Goal: Find specific fact: Find specific fact

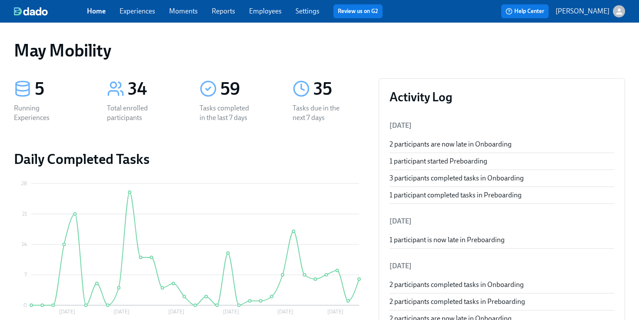
click at [134, 15] on span "Experiences" at bounding box center [138, 12] width 36 height 10
click at [136, 10] on link "Experiences" at bounding box center [138, 11] width 36 height 8
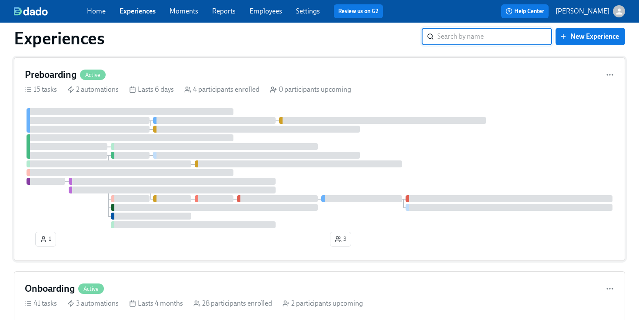
scroll to position [27, 0]
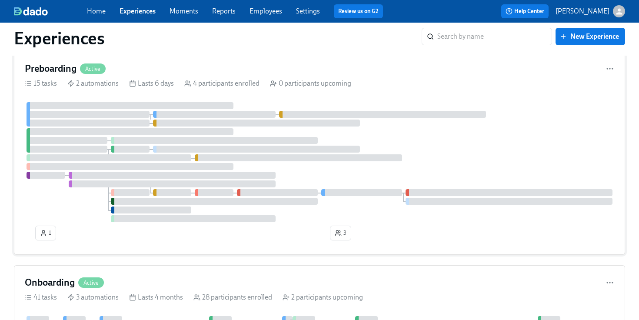
click at [156, 128] on div at bounding box center [130, 131] width 207 height 7
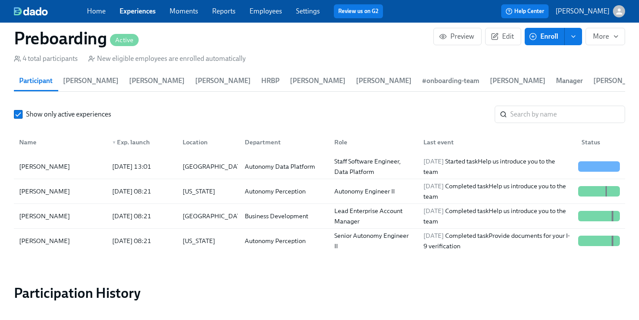
scroll to position [903, 0]
click at [133, 245] on div "[DATE] 08:21" at bounding box center [132, 241] width 46 height 10
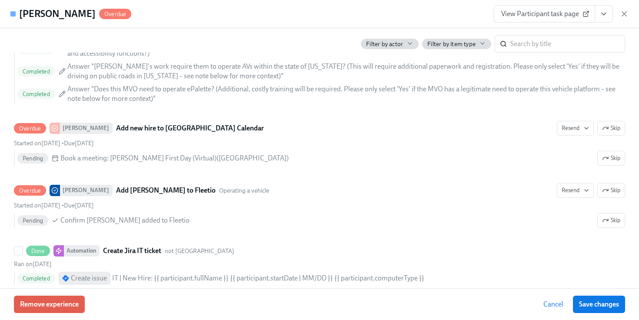
scroll to position [1828, 0]
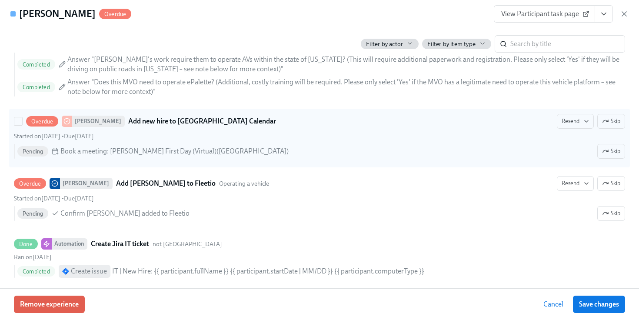
click at [128, 123] on strong "Add new hire to [GEOGRAPHIC_DATA] Calendar" at bounding box center [202, 121] width 148 height 10
click at [22, 123] on input "Overdue [PERSON_NAME] Add new hire to [GEOGRAPHIC_DATA] Calendar Resend Skip St…" at bounding box center [18, 121] width 8 height 8
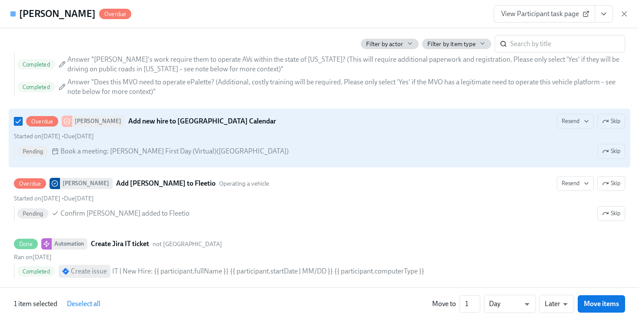
click at [70, 123] on div at bounding box center [67, 121] width 10 height 11
click at [22, 123] on input "Overdue [PERSON_NAME] Add new hire to [GEOGRAPHIC_DATA] Calendar Resend Skip St…" at bounding box center [18, 121] width 8 height 8
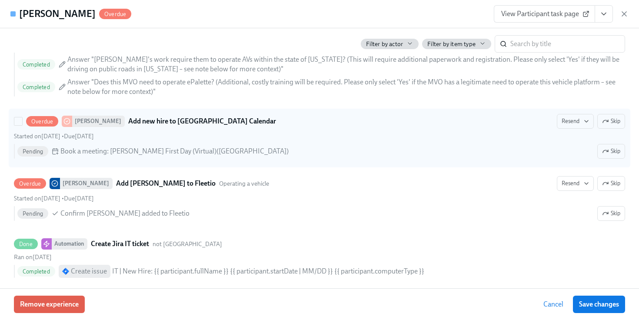
click at [67, 123] on icon at bounding box center [66, 121] width 7 height 7
click at [22, 123] on input "Overdue [PERSON_NAME] Add new hire to [GEOGRAPHIC_DATA] Calendar Resend Skip St…" at bounding box center [18, 121] width 8 height 8
checkbox input "true"
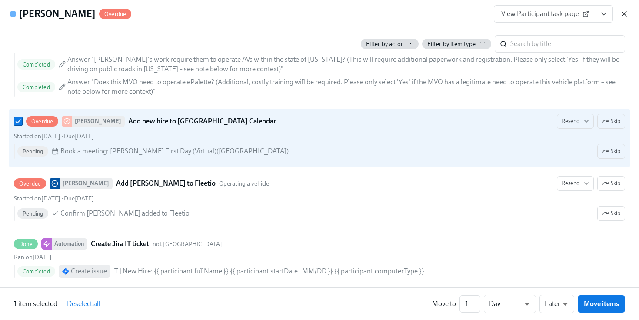
click at [626, 13] on icon "button" at bounding box center [624, 14] width 9 height 9
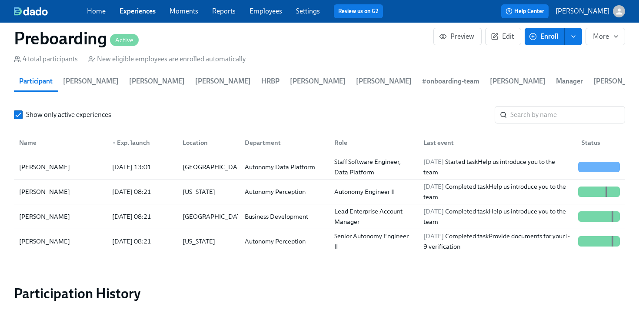
click at [269, 13] on link "Employees" at bounding box center [265, 11] width 33 height 8
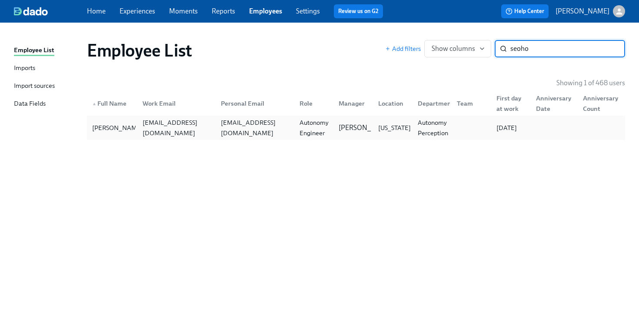
type input "seoho"
click at [420, 120] on div "Autonomy Perception" at bounding box center [432, 127] width 37 height 21
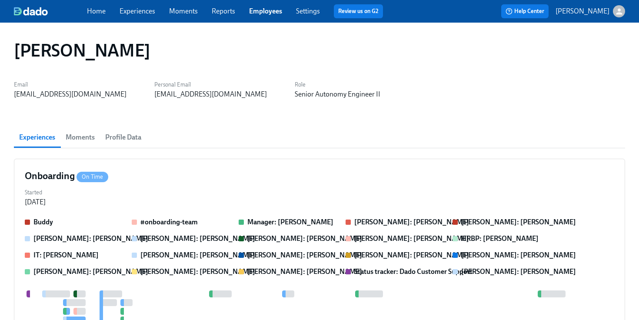
click at [122, 133] on span "Profile Data" at bounding box center [123, 137] width 36 height 12
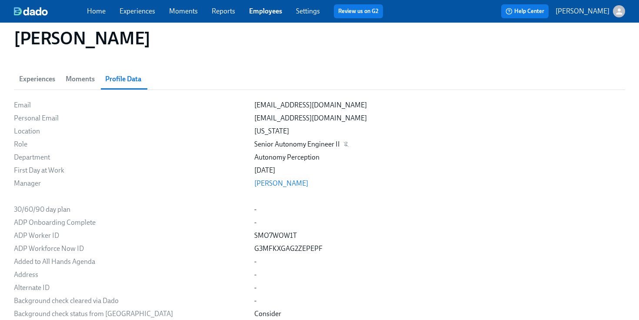
scroll to position [59, 0]
drag, startPoint x: 226, startPoint y: 143, endPoint x: 315, endPoint y: 148, distance: 89.2
copy div "Senior Autonomy Engineer II"
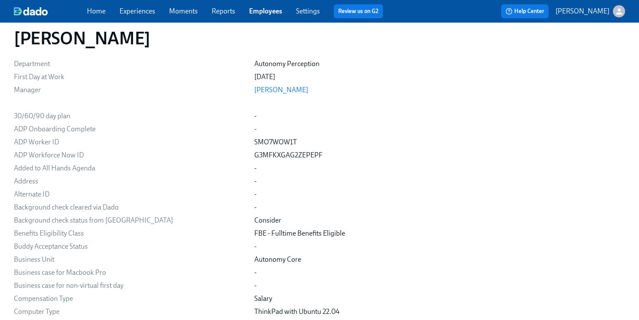
scroll to position [193, 0]
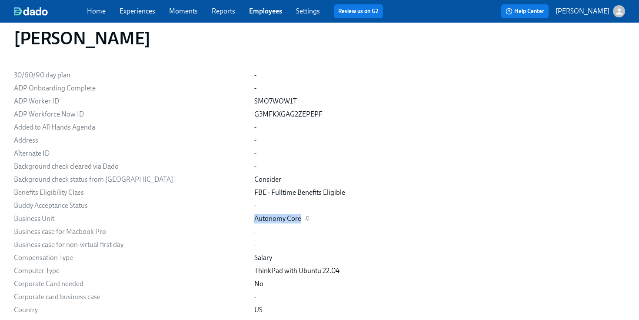
drag, startPoint x: 226, startPoint y: 219, endPoint x: 271, endPoint y: 220, distance: 44.3
click at [271, 220] on div "Autonomy Core" at bounding box center [277, 219] width 47 height 10
copy div "Autonomy Cor"
drag, startPoint x: 273, startPoint y: 220, endPoint x: 225, endPoint y: 220, distance: 47.8
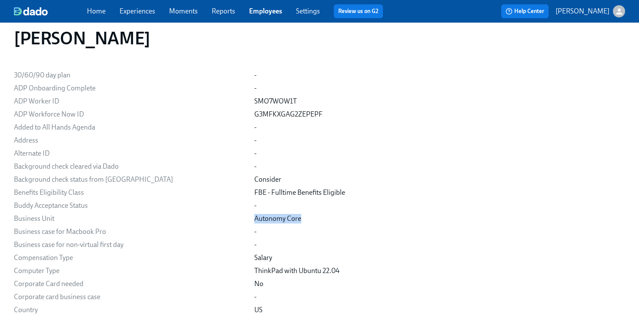
copy div "Autonomy Core"
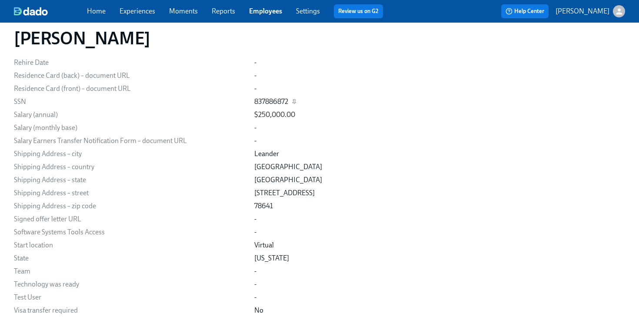
scroll to position [69, 0]
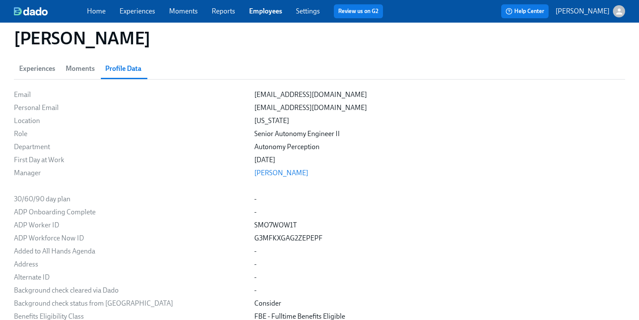
click at [130, 10] on link "Experiences" at bounding box center [138, 11] width 36 height 8
click at [257, 18] on div "Home Experiences Moments Reports Employees Settings Review us on G2" at bounding box center [238, 11] width 303 height 14
click at [262, 15] on link "Employees" at bounding box center [265, 11] width 33 height 8
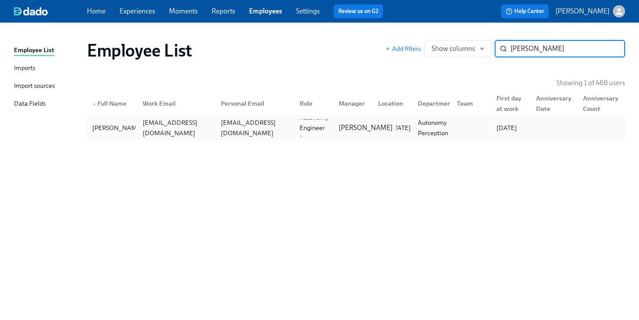
type input "[PERSON_NAME]"
click at [369, 131] on div "[PERSON_NAME]" at bounding box center [365, 128] width 61 height 10
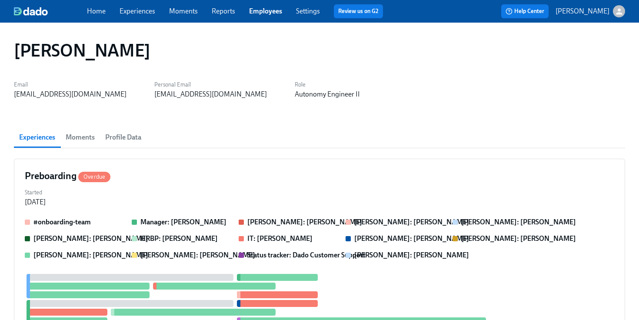
click at [120, 134] on span "Profile Data" at bounding box center [123, 137] width 36 height 12
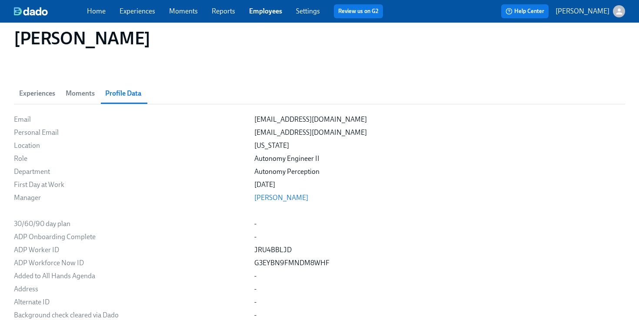
scroll to position [46, 0]
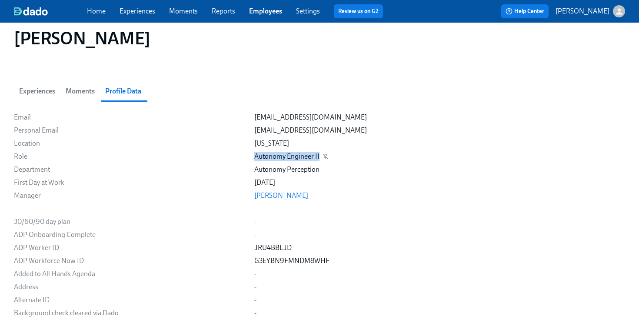
drag, startPoint x: 227, startPoint y: 156, endPoint x: 290, endPoint y: 156, distance: 63.0
click at [290, 156] on div "Autonomy Engineer II" at bounding box center [286, 157] width 65 height 10
copy div "Autonomy Engineer II"
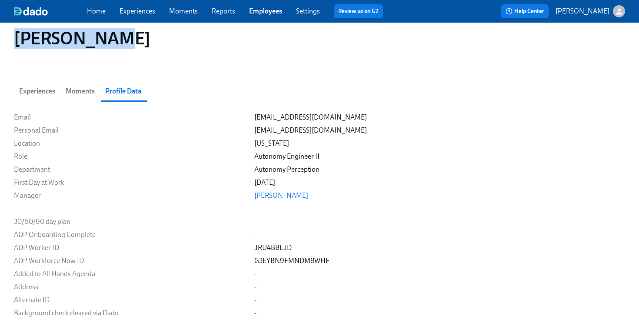
drag, startPoint x: 111, startPoint y: 46, endPoint x: 13, endPoint y: 45, distance: 97.8
click at [14, 45] on div "[PERSON_NAME]" at bounding box center [319, 38] width 611 height 21
copy h1 "[PERSON_NAME]"
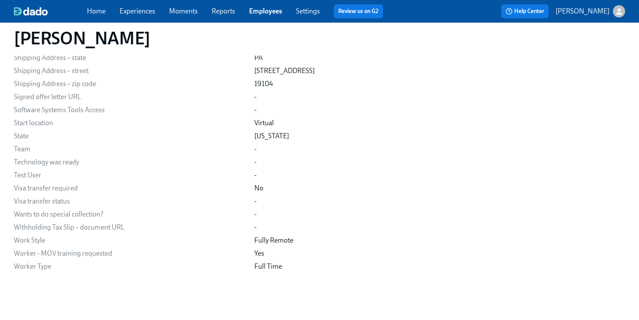
scroll to position [1051, 0]
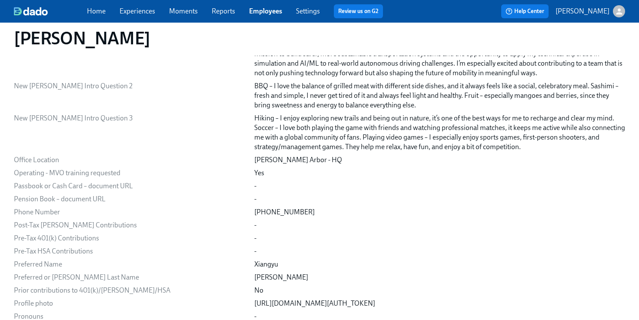
click at [254, 13] on link "Employees" at bounding box center [265, 11] width 33 height 8
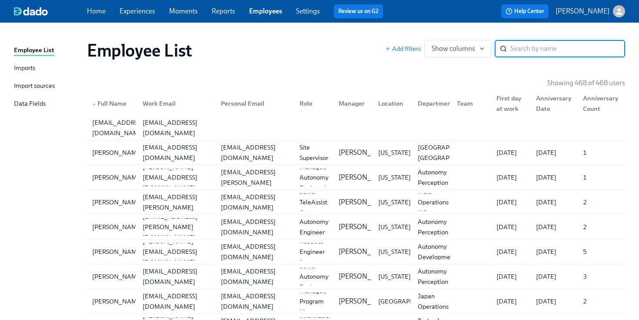
click at [524, 53] on input "search" at bounding box center [567, 48] width 115 height 17
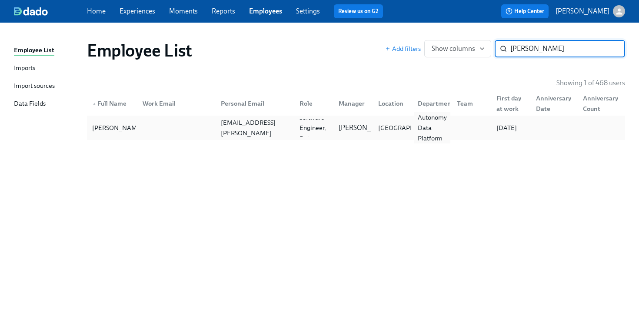
type input "[PERSON_NAME]"
click at [428, 131] on div "Autonomy Data Platform" at bounding box center [432, 127] width 36 height 31
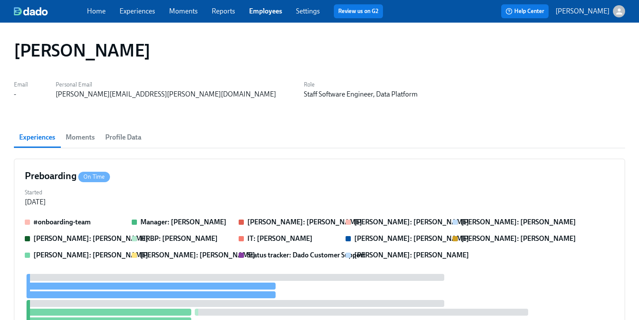
click at [131, 143] on button "Profile Data" at bounding box center [123, 137] width 46 height 21
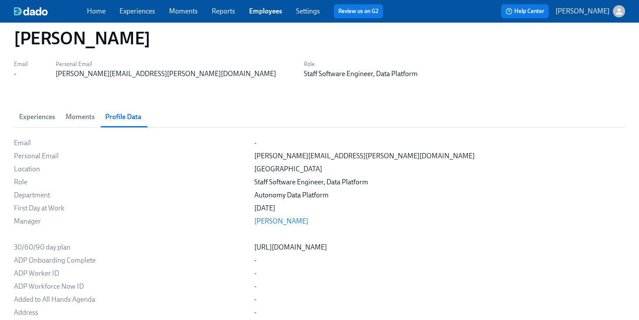
scroll to position [30, 0]
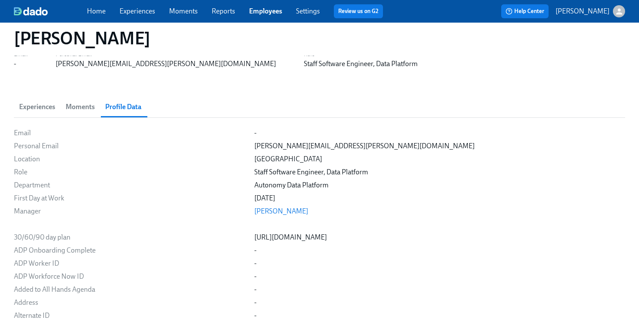
drag, startPoint x: 179, startPoint y: 35, endPoint x: 14, endPoint y: 45, distance: 165.0
click at [14, 45] on div "[PERSON_NAME]" at bounding box center [319, 38] width 611 height 21
copy h1 "[PERSON_NAME]"
drag, startPoint x: 226, startPoint y: 212, endPoint x: 271, endPoint y: 213, distance: 45.6
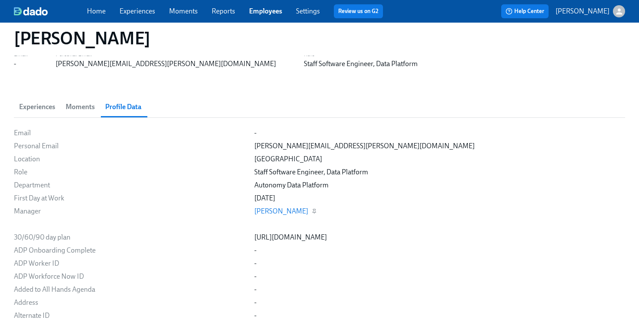
copy link "[PERSON_NAME]"
drag, startPoint x: 226, startPoint y: 172, endPoint x: 339, endPoint y: 175, distance: 112.6
click at [339, 175] on div "Staff Software Engineer, Data Platform" at bounding box center [311, 172] width 114 height 10
copy div "Staff Software Engineer, Data Platform"
drag, startPoint x: 227, startPoint y: 184, endPoint x: 299, endPoint y: 185, distance: 71.3
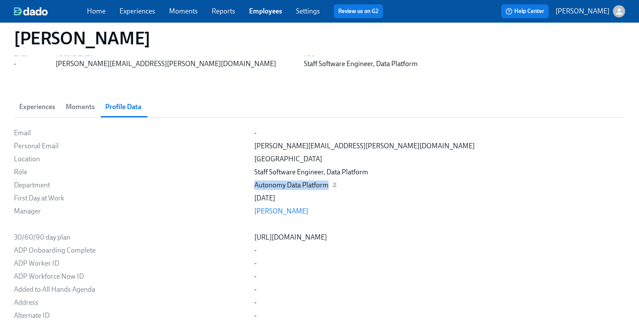
click at [299, 185] on div "Autonomy Data Platform" at bounding box center [291, 185] width 74 height 10
copy div "Autonomy Data Platform"
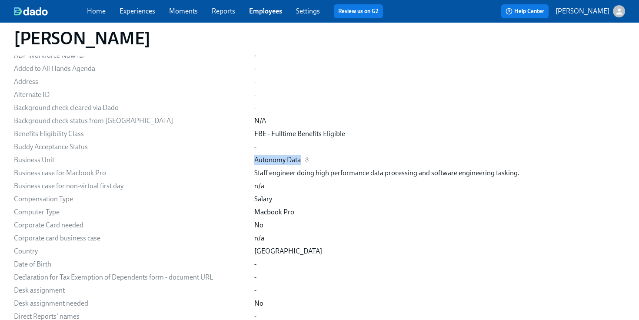
drag, startPoint x: 227, startPoint y: 163, endPoint x: 272, endPoint y: 163, distance: 44.8
click at [272, 163] on div "Autonomy Data" at bounding box center [277, 160] width 46 height 10
copy div "Autonomy Data"
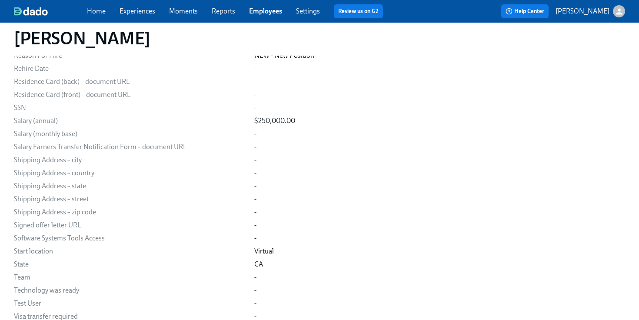
scroll to position [460, 0]
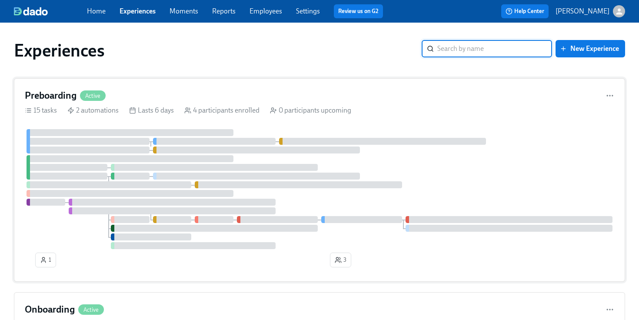
click at [145, 170] on div at bounding box center [214, 167] width 207 height 7
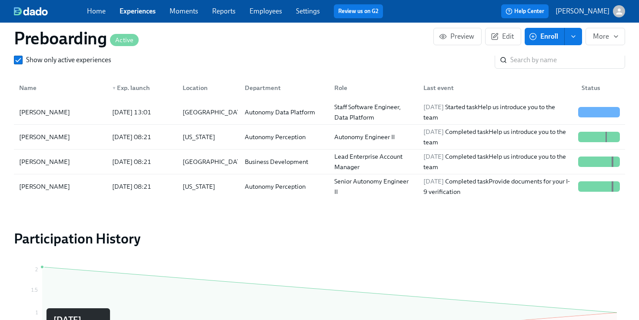
scroll to position [943, 0]
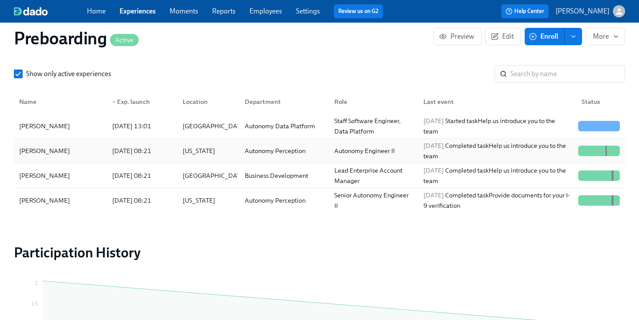
click at [155, 152] on div "[DATE] 08:21" at bounding box center [132, 151] width 46 height 10
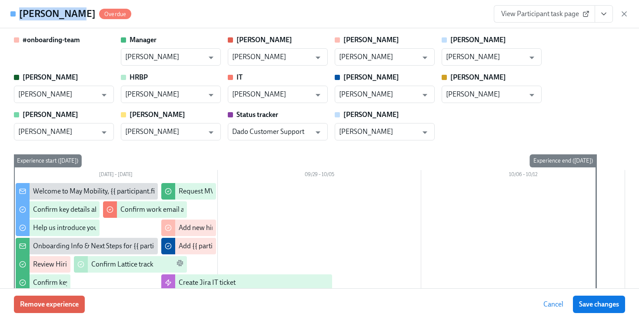
drag, startPoint x: 73, startPoint y: 17, endPoint x: 20, endPoint y: 17, distance: 52.6
click at [20, 17] on div "Xiangyu Han Overdue" at bounding box center [75, 13] width 112 height 13
copy h4 "[PERSON_NAME]"
click at [623, 13] on icon "button" at bounding box center [624, 14] width 9 height 9
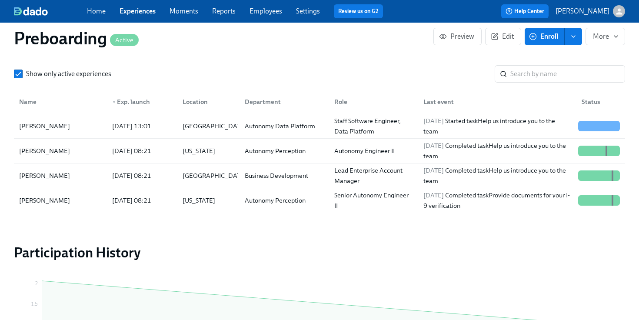
click at [275, 16] on span "Employees" at bounding box center [265, 12] width 33 height 10
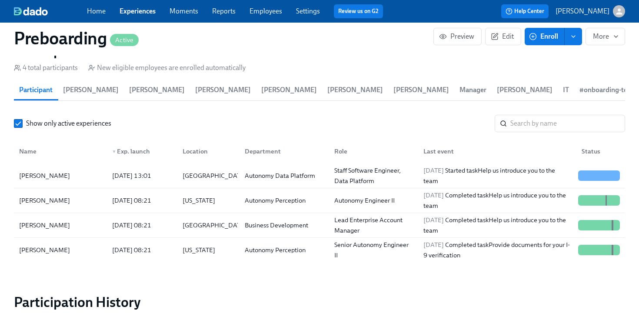
scroll to position [893, 0]
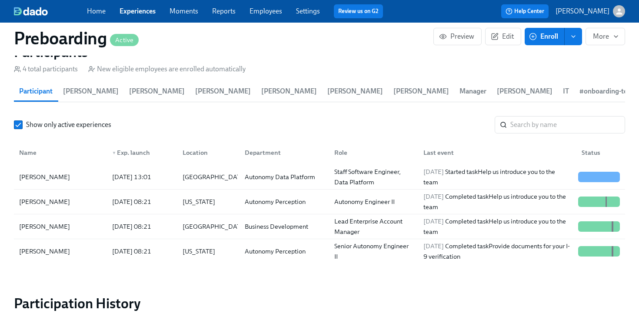
click at [259, 10] on link "Employees" at bounding box center [265, 11] width 33 height 8
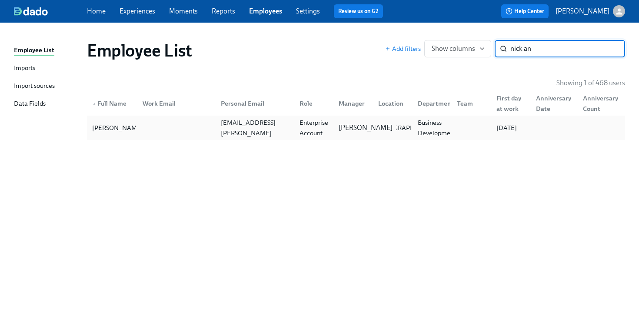
type input "nick an"
click at [360, 129] on p "[PERSON_NAME]" at bounding box center [366, 128] width 54 height 10
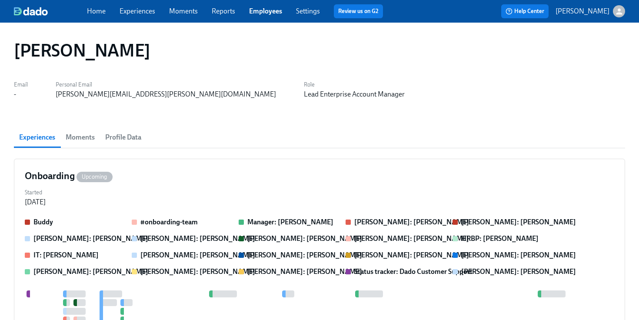
click at [122, 136] on span "Profile Data" at bounding box center [123, 137] width 36 height 12
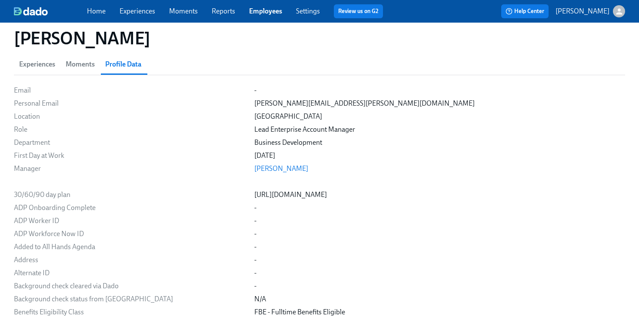
scroll to position [56, 0]
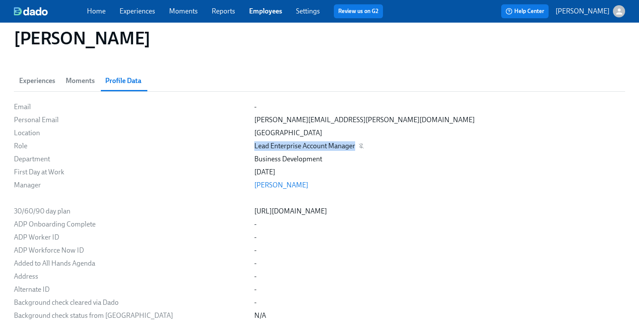
drag, startPoint x: 226, startPoint y: 147, endPoint x: 327, endPoint y: 149, distance: 101.7
copy div "Lead Enterprise Account Manager"
drag, startPoint x: 225, startPoint y: 160, endPoint x: 299, endPoint y: 163, distance: 73.9
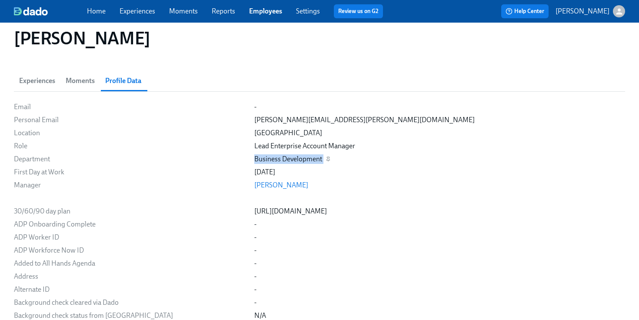
copy div "Business Development"
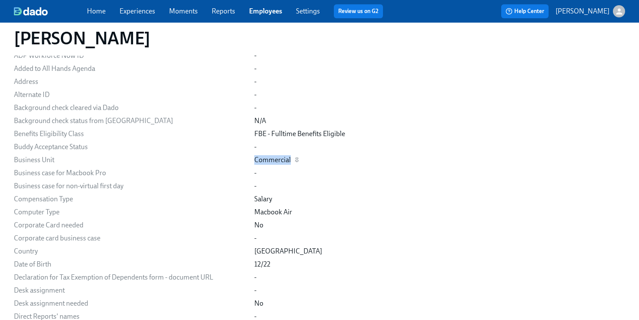
drag, startPoint x: 226, startPoint y: 161, endPoint x: 262, endPoint y: 161, distance: 36.1
copy div "Commercial"
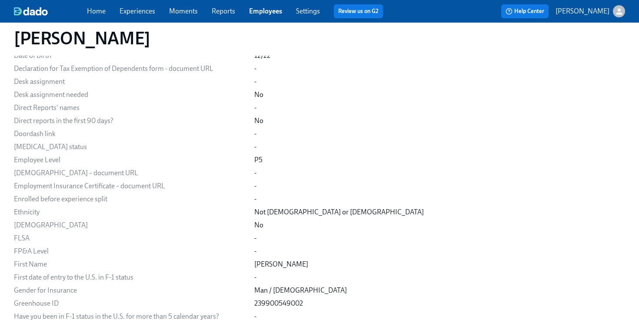
scroll to position [1428, 0]
